Goal: Task Accomplishment & Management: Manage account settings

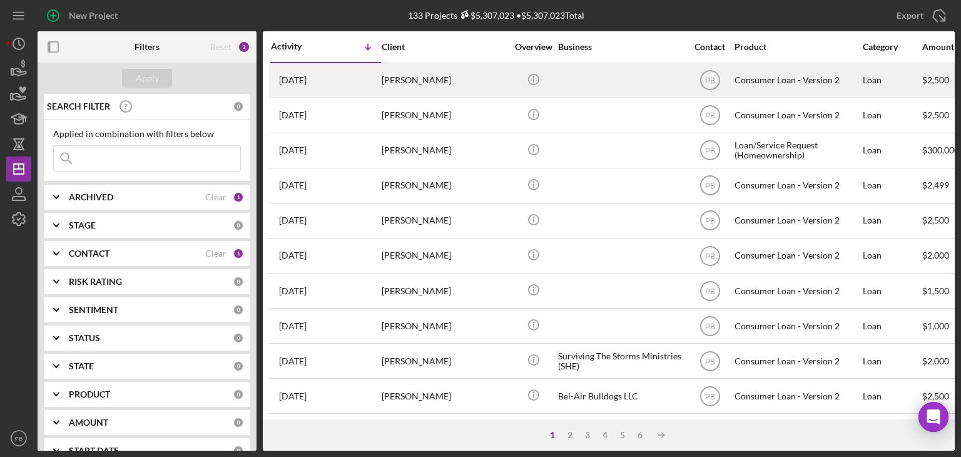
click at [410, 74] on div "[PERSON_NAME]" at bounding box center [444, 80] width 125 height 33
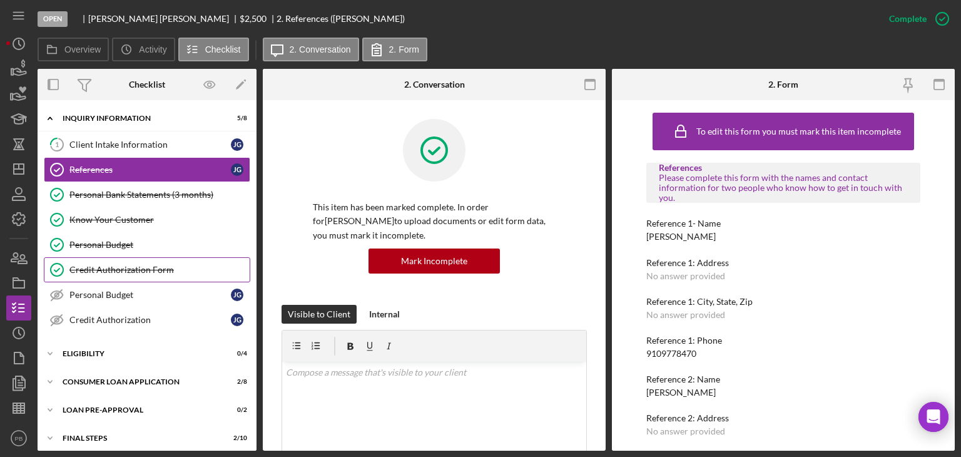
scroll to position [33, 0]
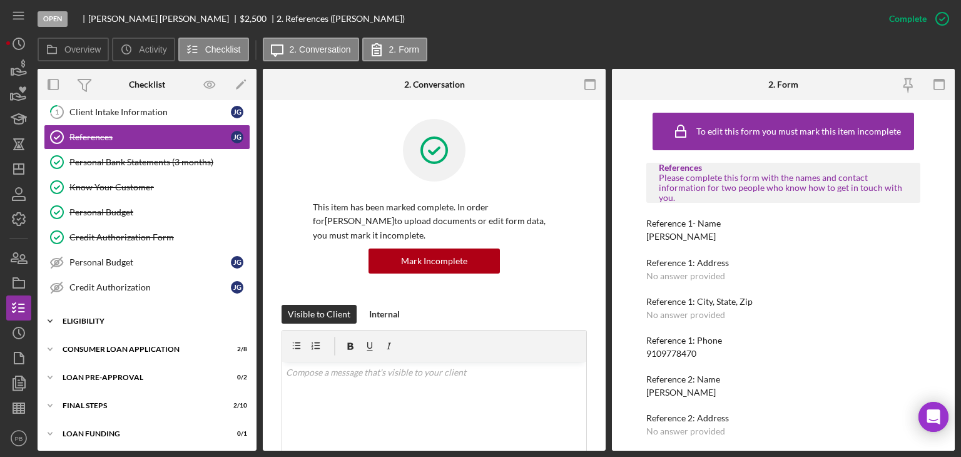
click at [93, 313] on div "Icon/Expander Eligibility 0 / 4" at bounding box center [147, 320] width 219 height 25
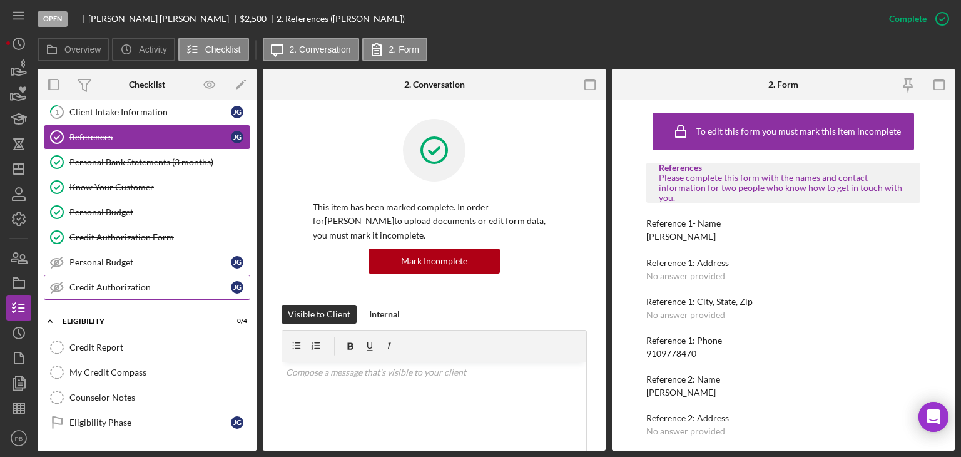
scroll to position [138, 0]
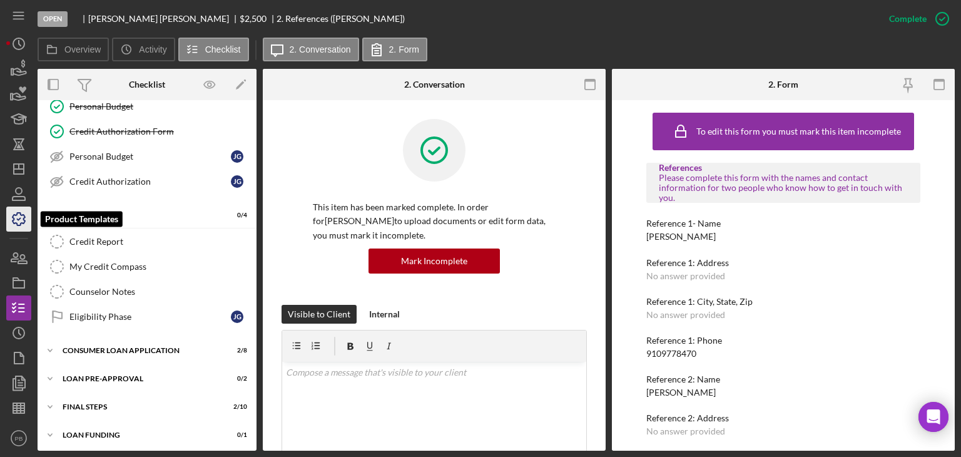
click at [23, 220] on icon "button" at bounding box center [18, 218] width 31 height 31
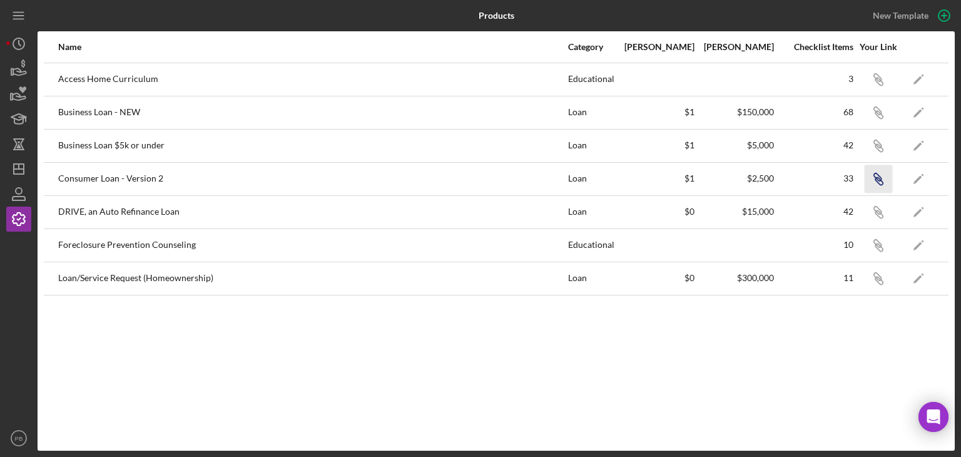
click at [877, 178] on icon "Icon/Link" at bounding box center [878, 179] width 28 height 28
